Goal: Transaction & Acquisition: Subscribe to service/newsletter

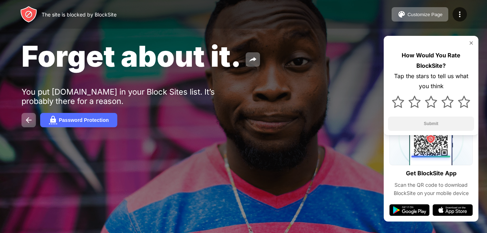
click at [471, 42] on img at bounding box center [471, 43] width 6 height 6
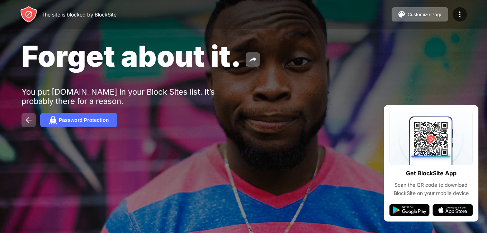
click at [28, 119] on img at bounding box center [28, 120] width 9 height 9
click at [74, 120] on div "Password Protection" at bounding box center [84, 120] width 50 height 6
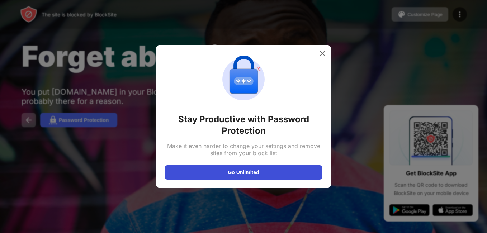
click at [251, 170] on button "Go Unlimited" at bounding box center [244, 172] width 158 height 14
